Goal: Go to known website: Access a specific website the user already knows

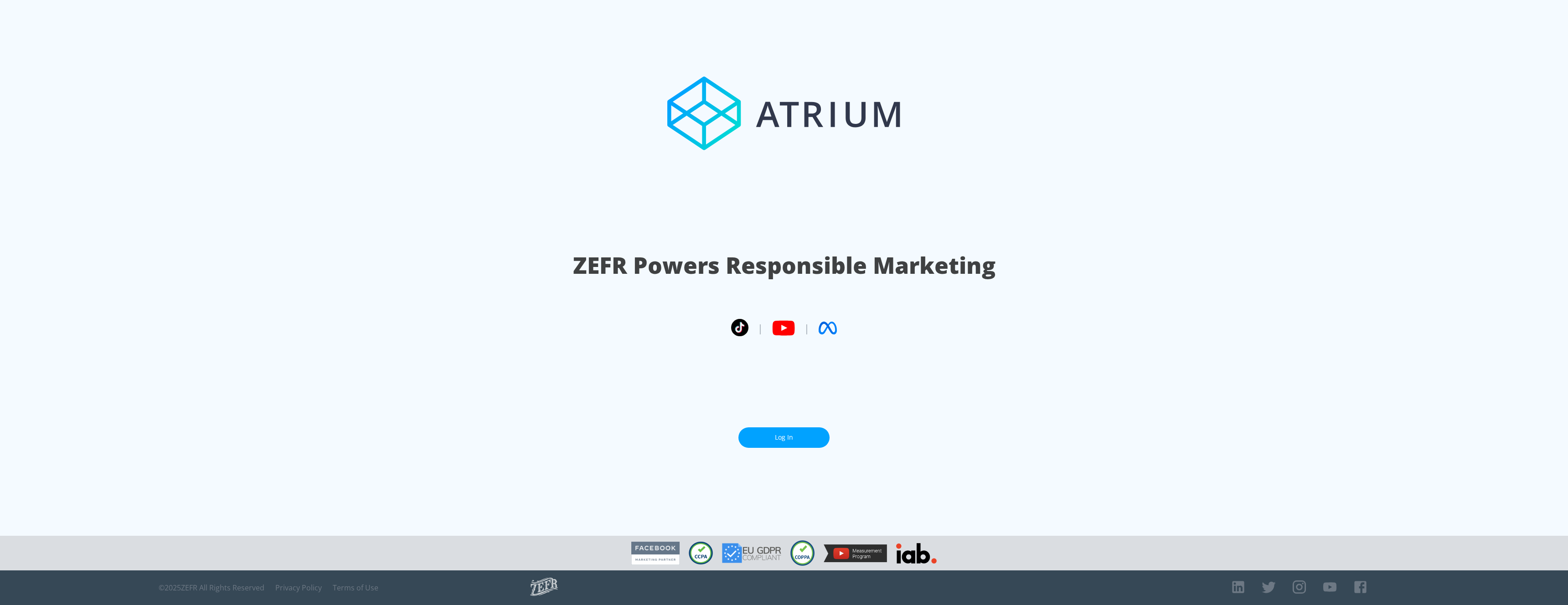
click at [779, 441] on link "Log In" at bounding box center [784, 438] width 91 height 21
